Goal: Information Seeking & Learning: Find specific fact

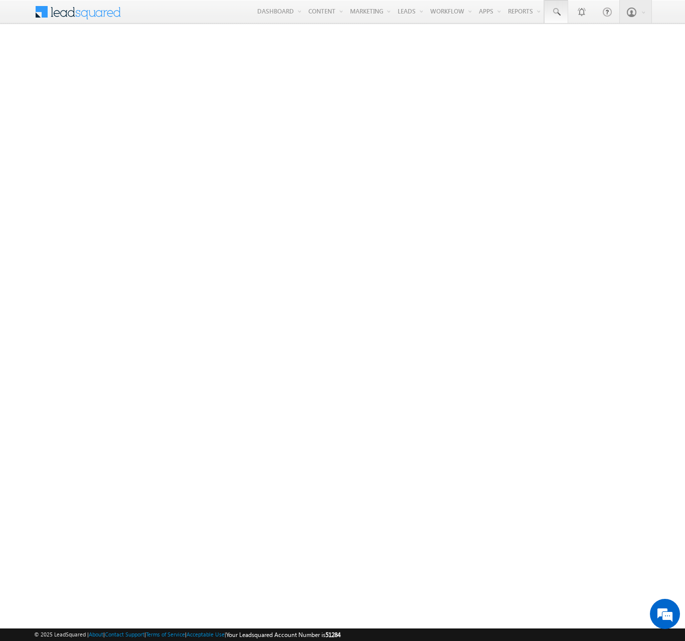
click at [555, 12] on span at bounding box center [556, 12] width 10 height 10
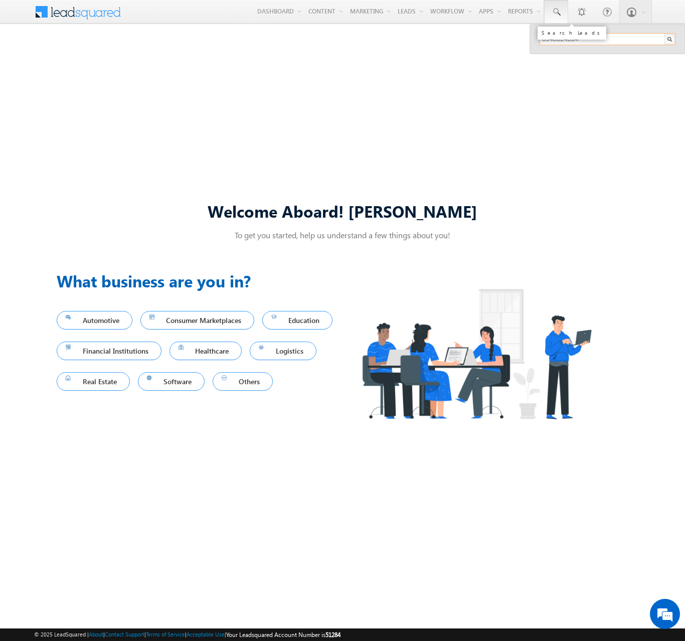
type input "8948024334"
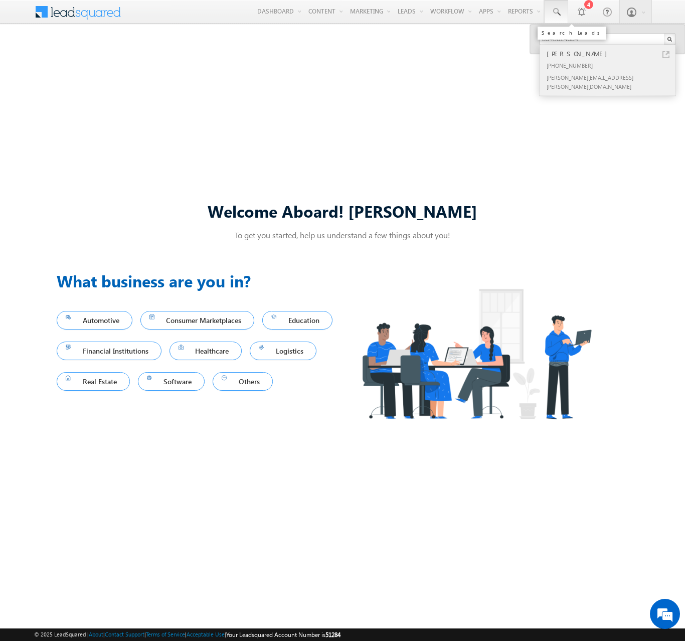
click at [611, 54] on div "[PERSON_NAME]" at bounding box center [611, 53] width 134 height 11
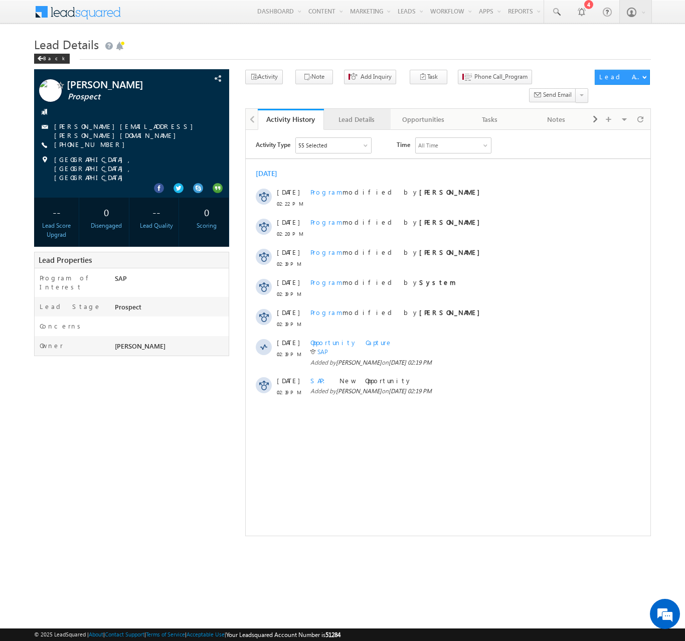
click at [356, 113] on div "Lead Details" at bounding box center [356, 119] width 49 height 12
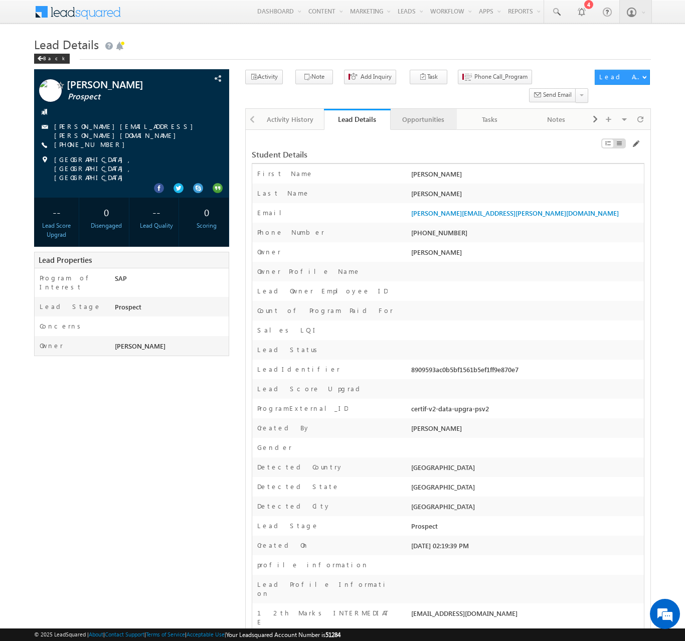
click at [423, 113] on div "Opportunities" at bounding box center [422, 119] width 49 height 12
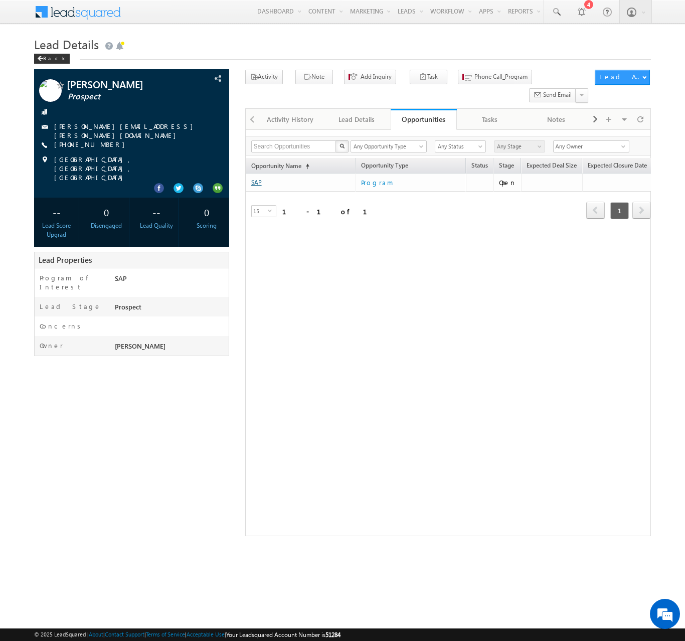
click at [256, 178] on link "SAP" at bounding box center [256, 182] width 11 height 8
